Goal: Find contact information: Find contact information

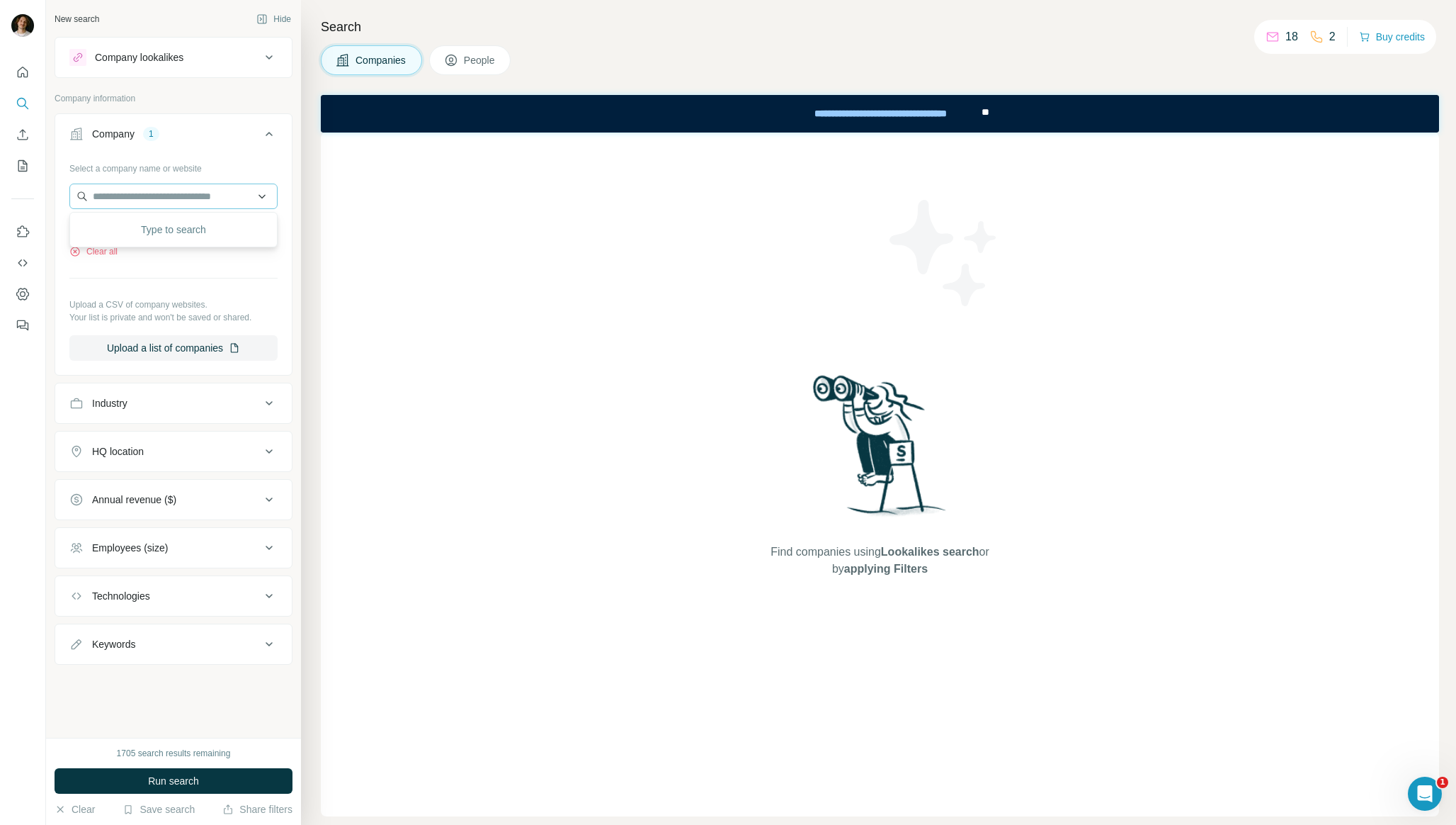
click at [190, 199] on input "text" at bounding box center [173, 196] width 208 height 25
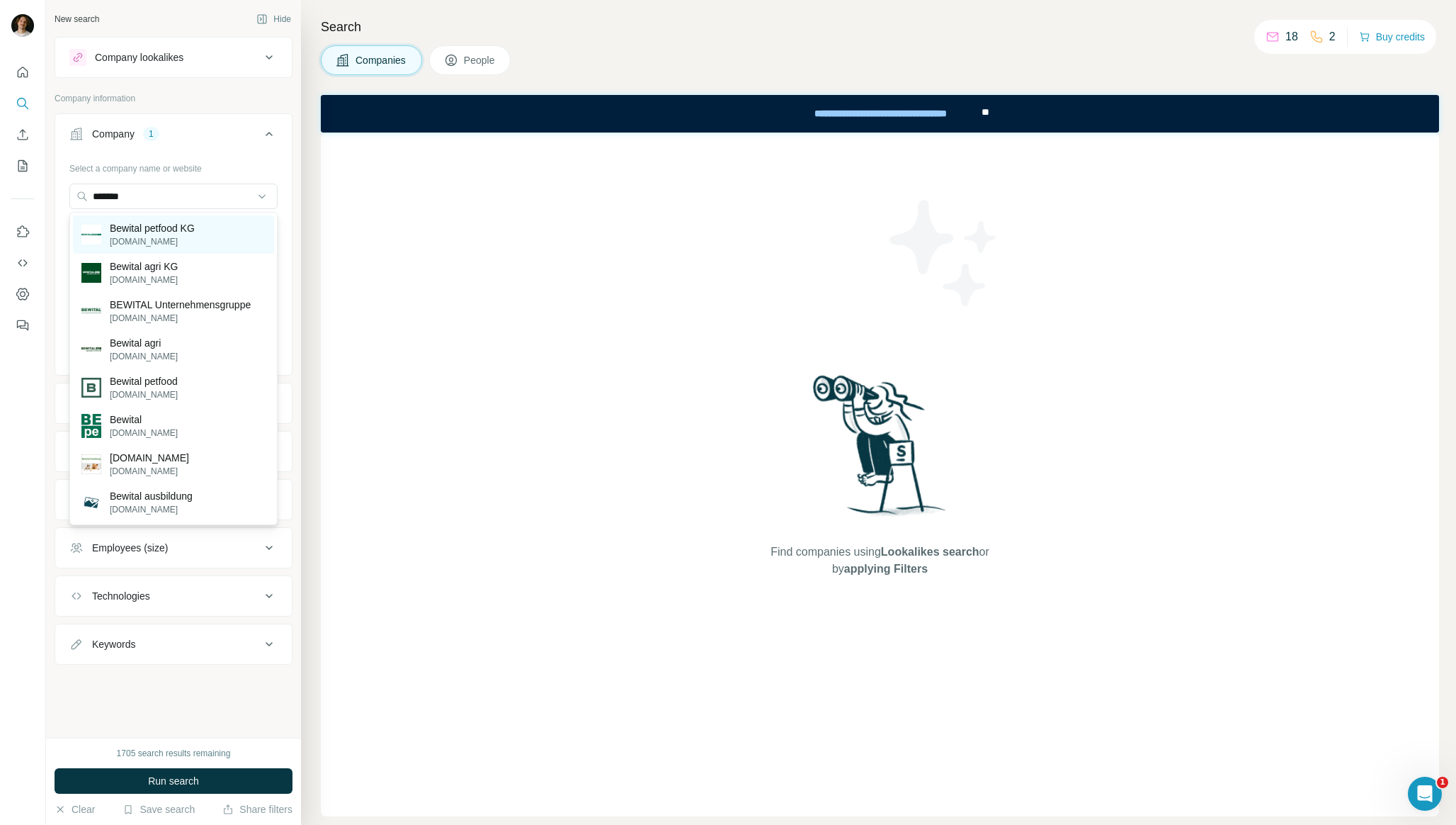
type input "*******"
click at [210, 235] on div "Bewital petfood KG [DOMAIN_NAME]" at bounding box center [173, 234] width 202 height 38
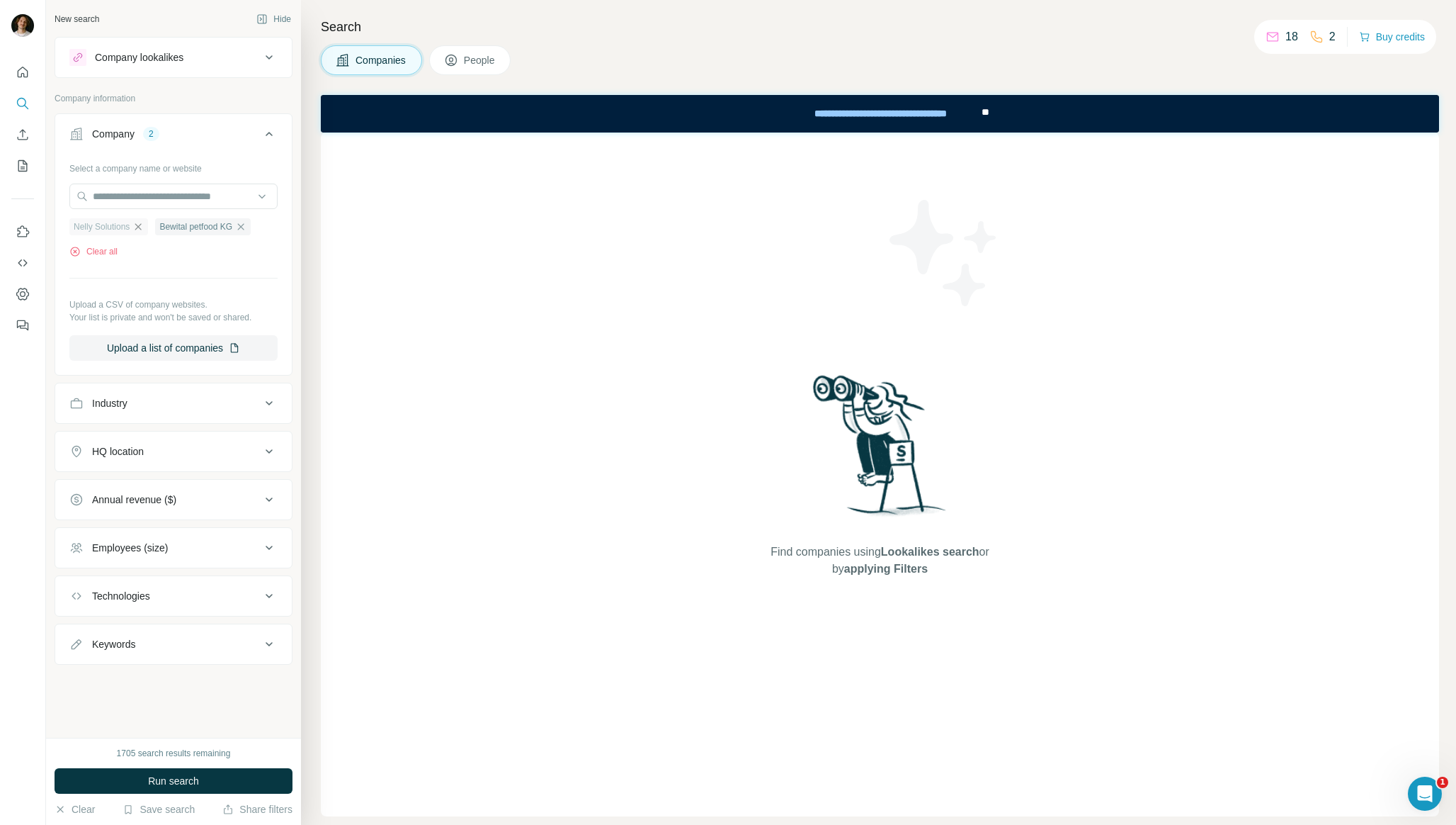
click at [135, 222] on icon "button" at bounding box center [138, 227] width 12 height 12
click at [157, 201] on input "text" at bounding box center [173, 196] width 208 height 25
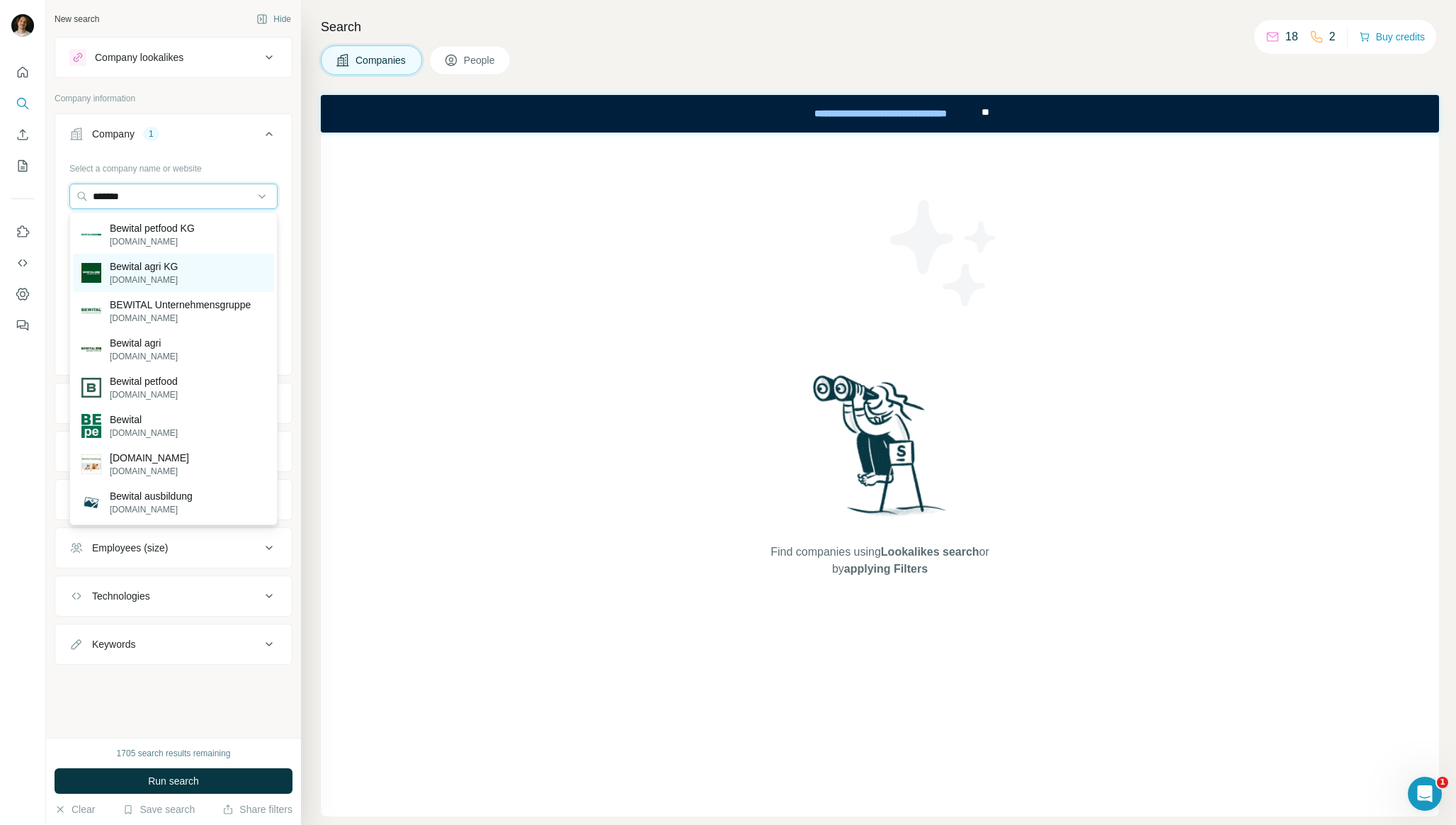
type input "*******"
click at [182, 266] on div "Bewital agri KG [DOMAIN_NAME]" at bounding box center [173, 272] width 202 height 38
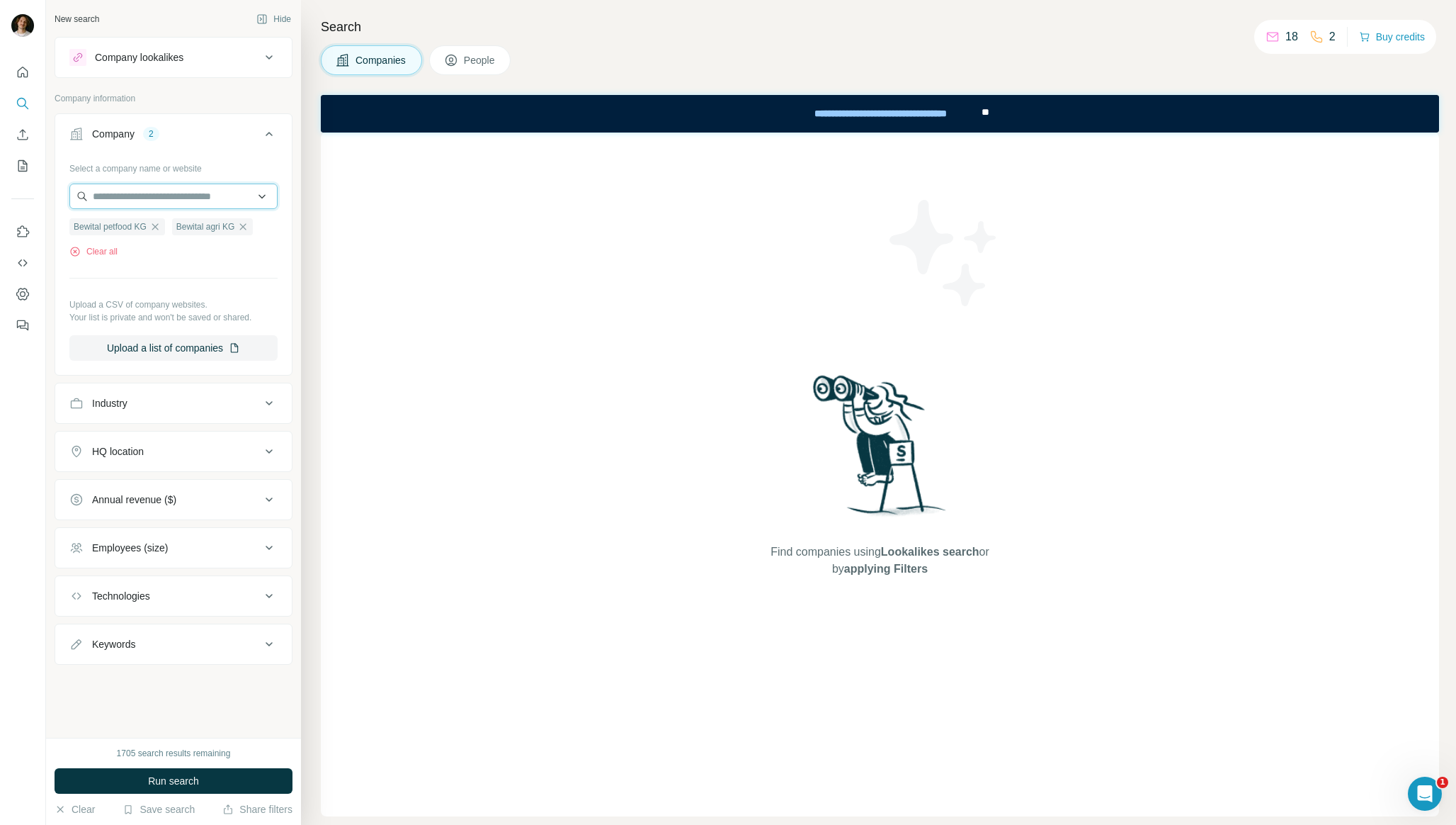
click at [187, 195] on input "text" at bounding box center [173, 196] width 208 height 25
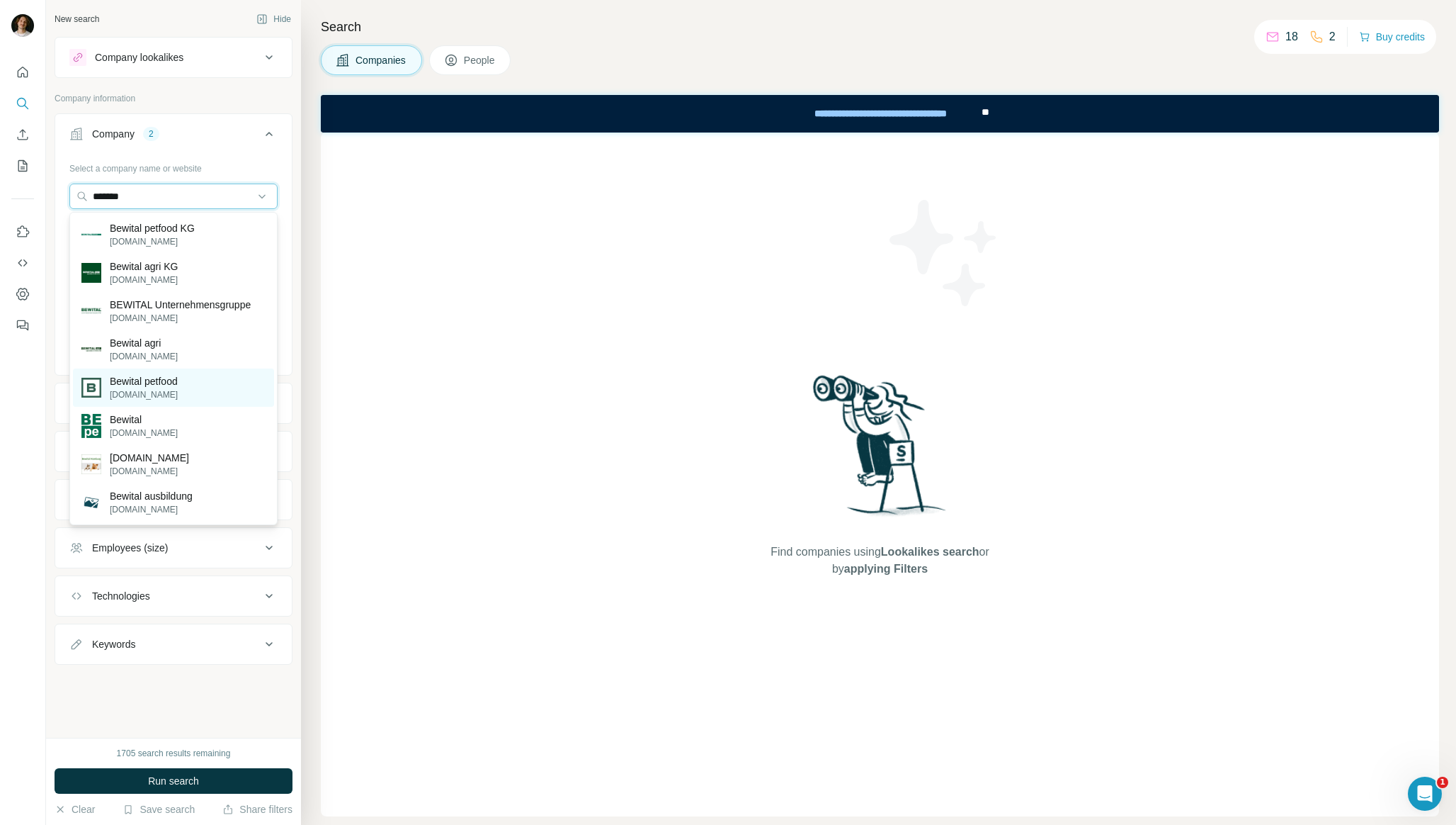
type input "*******"
click at [217, 386] on div "Bewital petfood [DOMAIN_NAME]" at bounding box center [173, 387] width 202 height 38
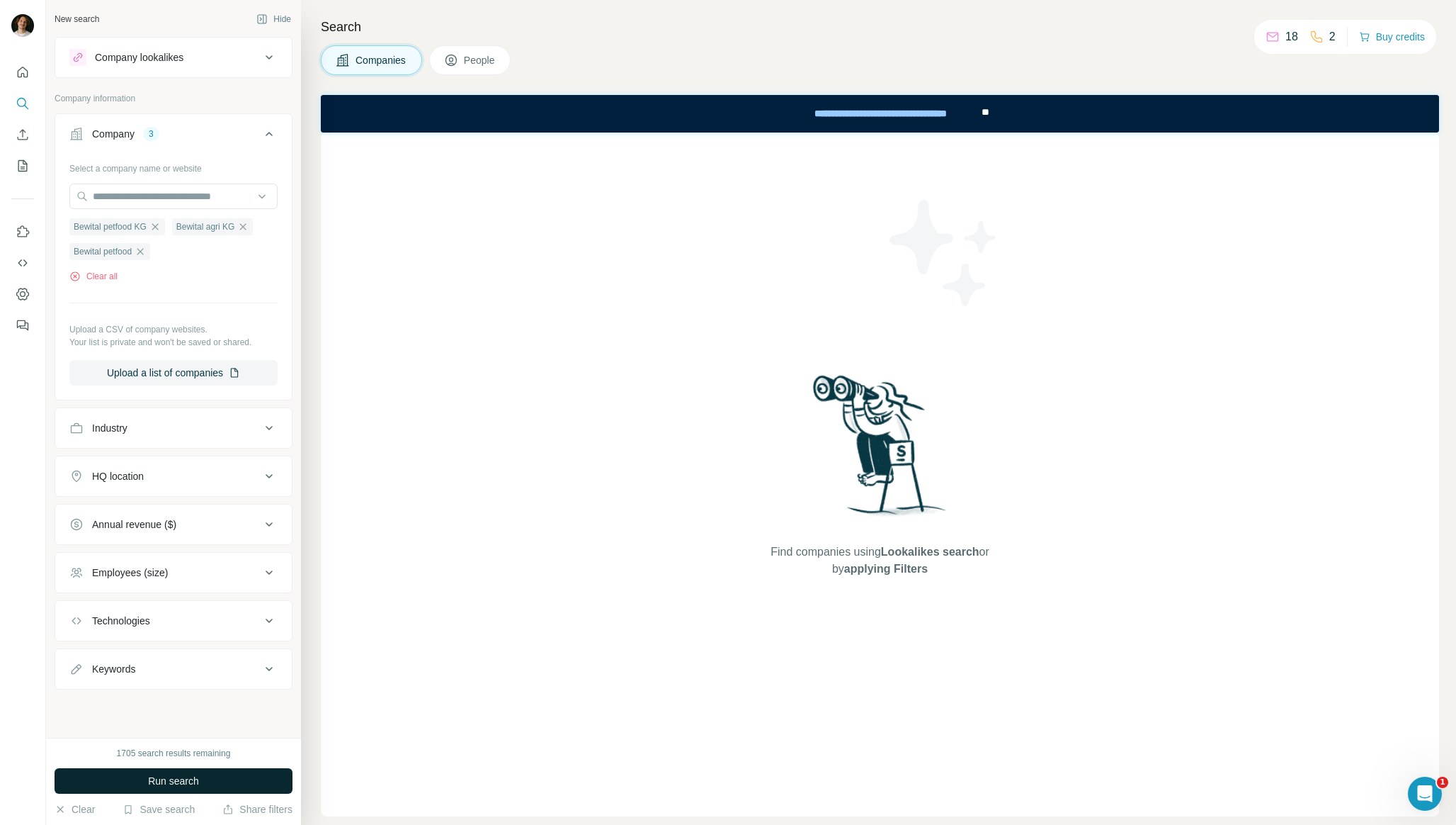
click at [183, 792] on button "Run search" at bounding box center [173, 780] width 238 height 25
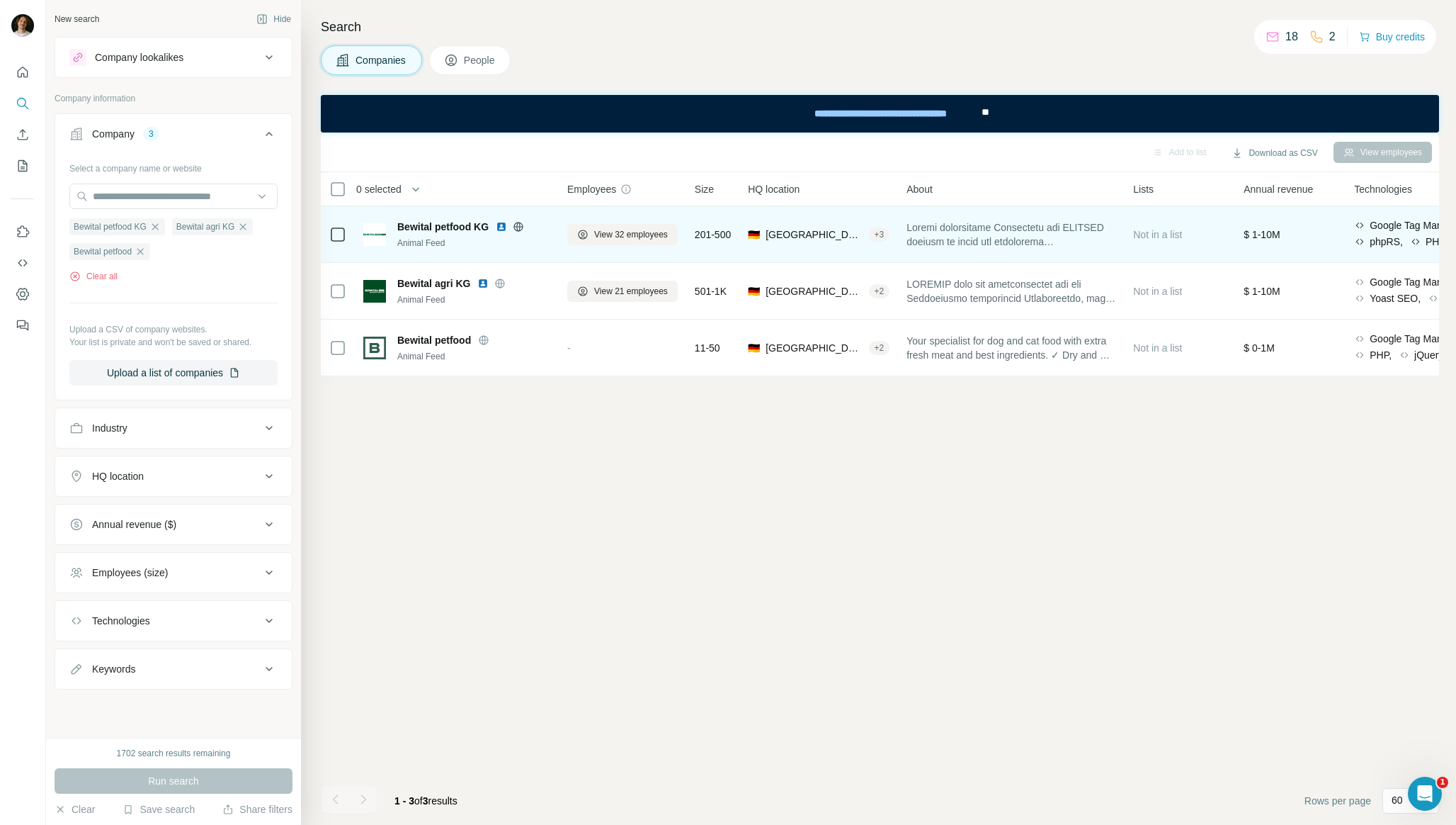
click at [461, 228] on span "Bewital petfood KG" at bounding box center [443, 226] width 92 height 15
click at [653, 235] on span "View 32 employees" at bounding box center [631, 234] width 74 height 13
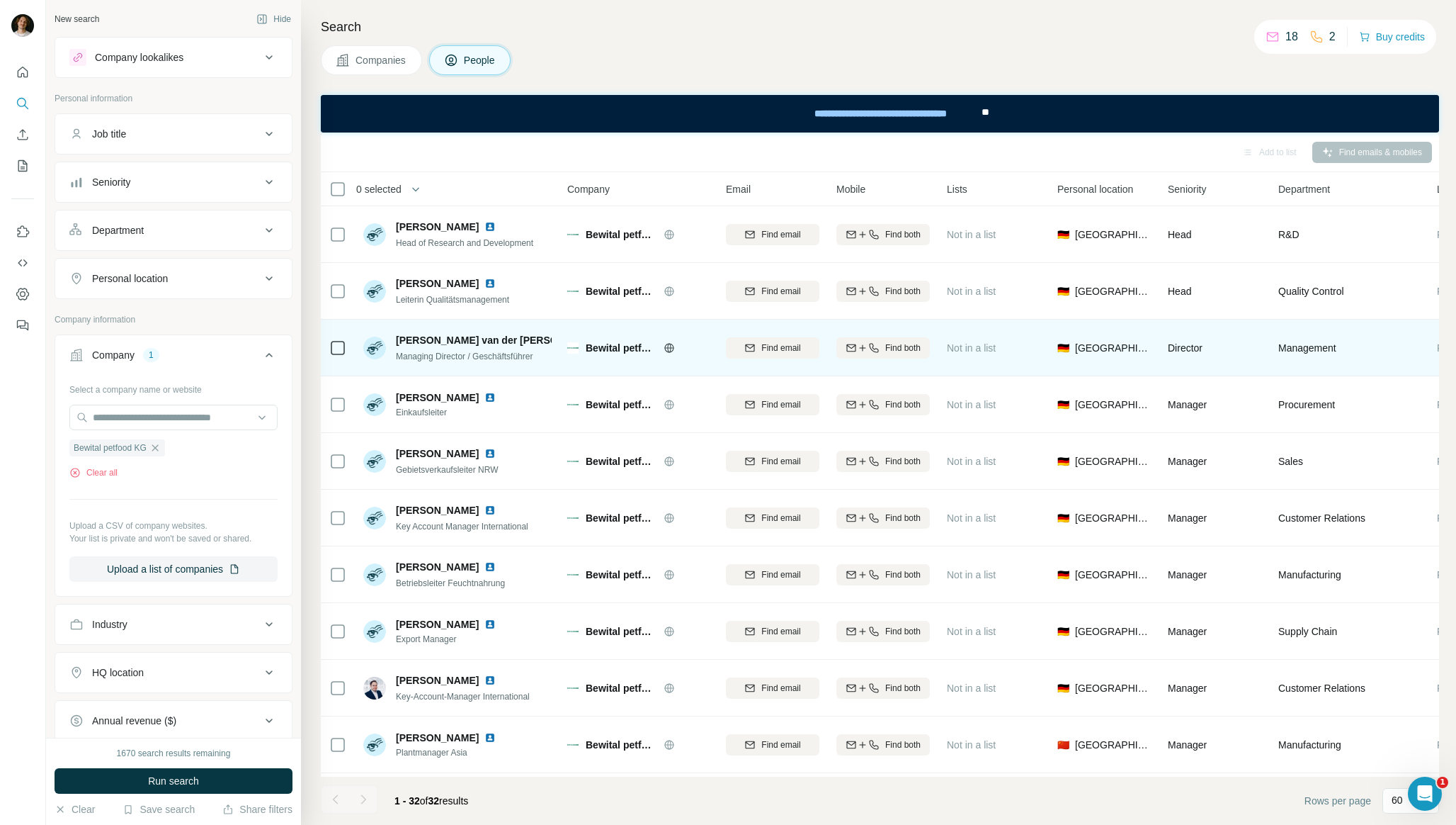
click at [609, 339] on img at bounding box center [612, 340] width 6 height 12
click at [898, 353] on span "Find both" at bounding box center [903, 348] width 35 height 13
click at [855, 44] on div "Search Companies People Add to list Find emails & mobiles 0 selected People Com…" at bounding box center [878, 412] width 1155 height 825
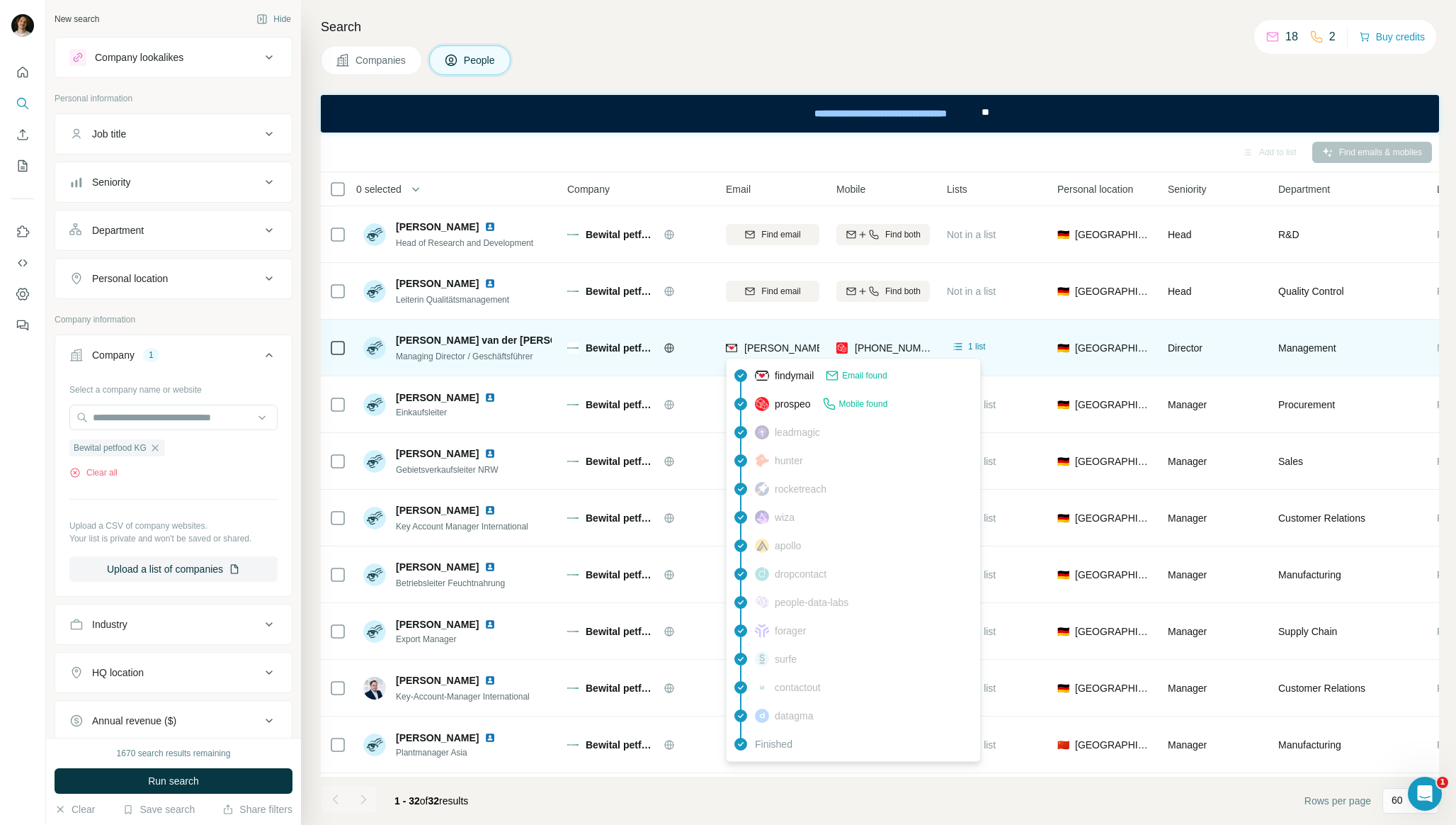
click at [794, 349] on span "[PERSON_NAME][EMAIL_ADDRESS][DOMAIN_NAME]" at bounding box center [869, 348] width 249 height 12
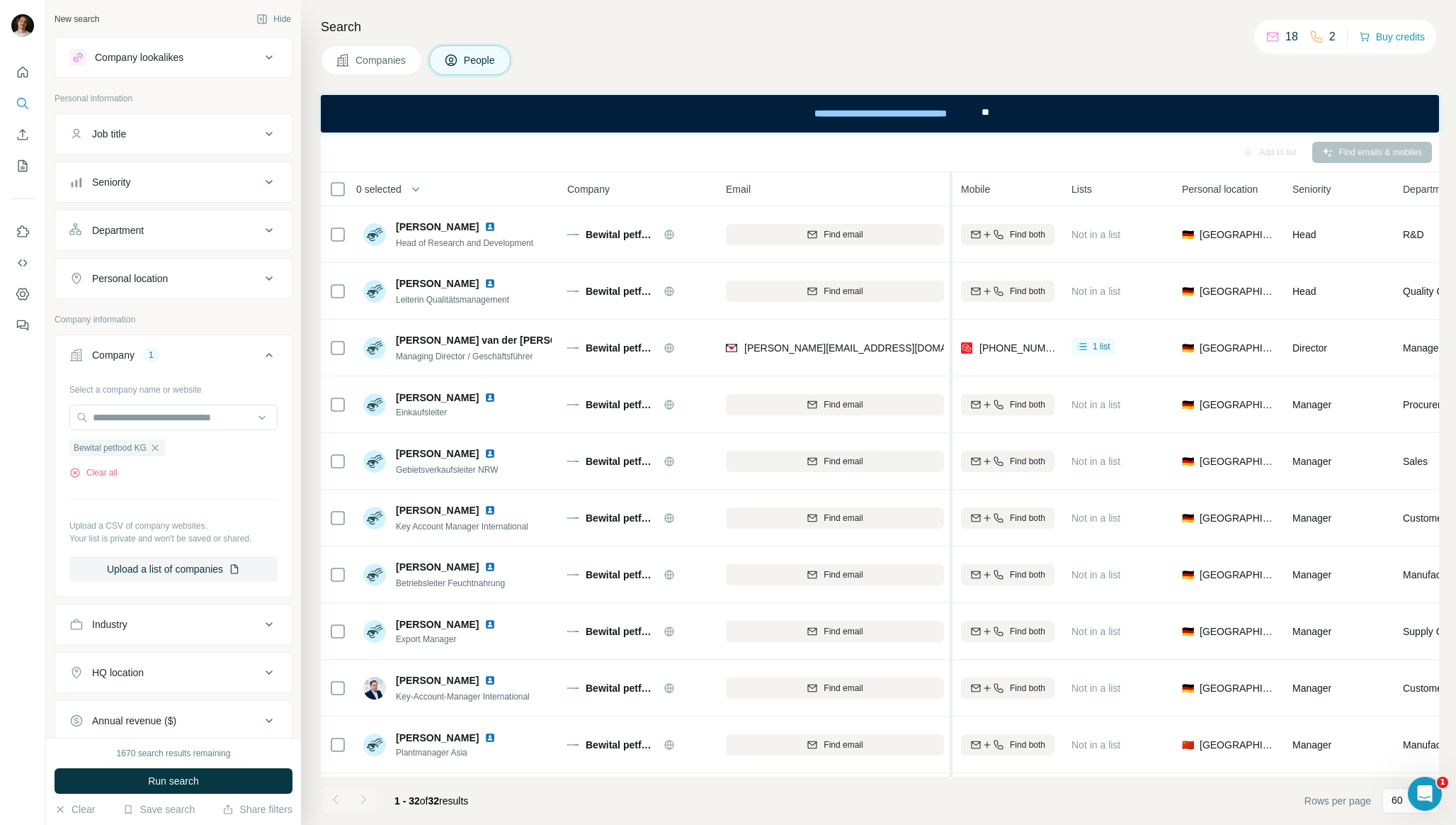
drag, startPoint x: 824, startPoint y: 183, endPoint x: 954, endPoint y: 183, distance: 130.0
click at [0, 0] on tr "0 selected People Company Email Mobile Lists Personal location Seniority Depart…" at bounding box center [0, 0] width 0 height 0
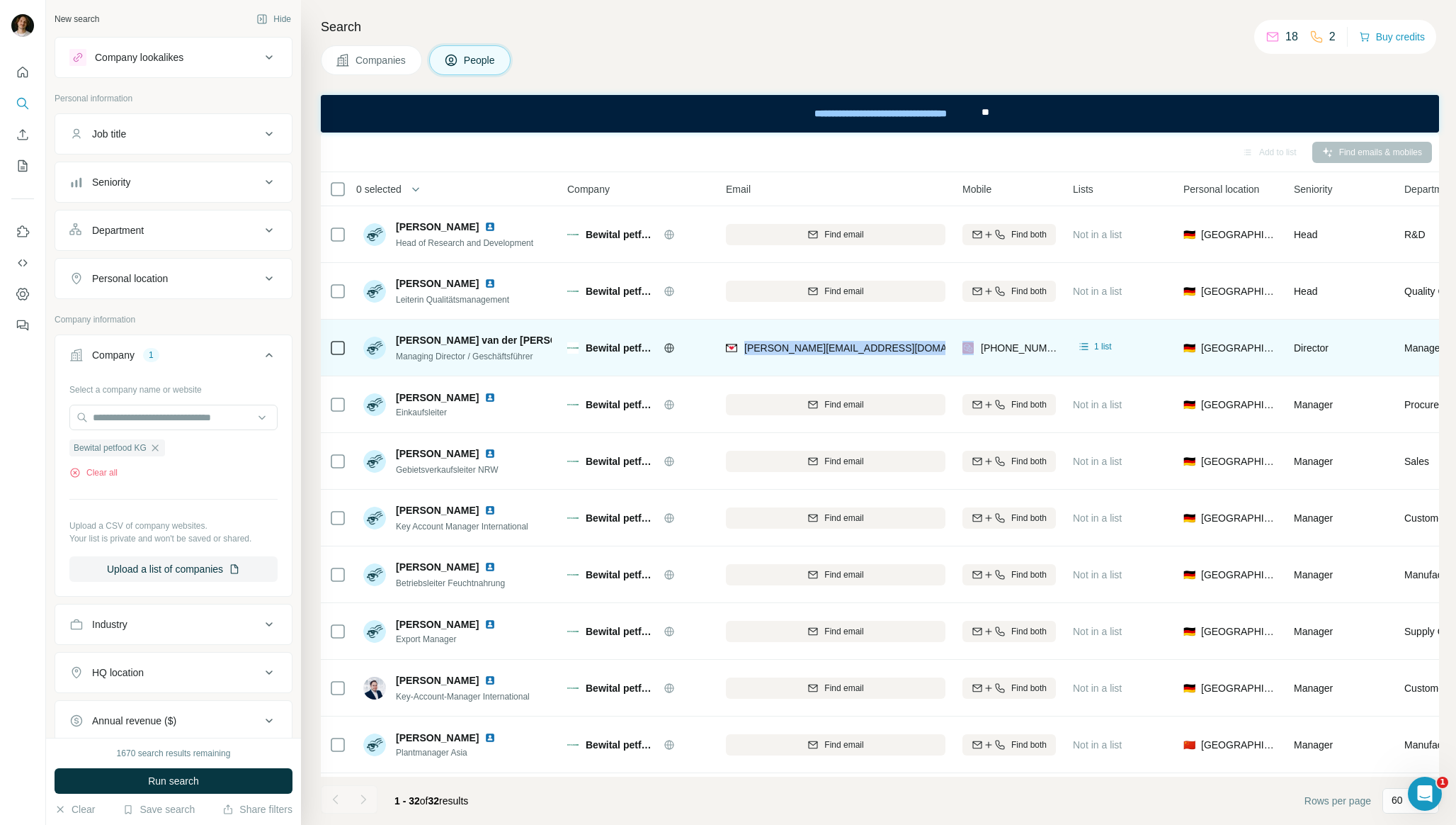
copy span "[PERSON_NAME][EMAIL_ADDRESS][DOMAIN_NAME]"
